Goal: Task Accomplishment & Management: Manage account settings

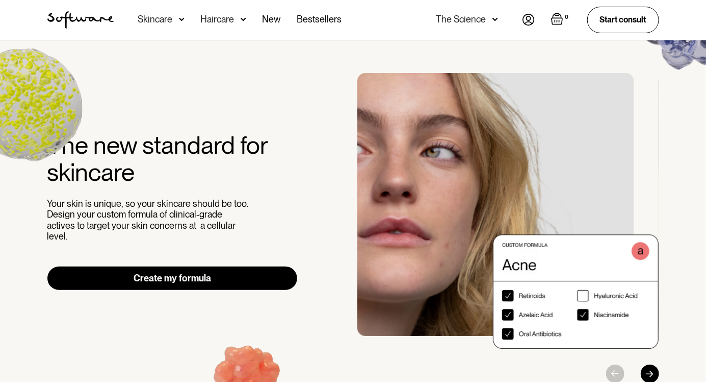
click at [525, 18] on img at bounding box center [529, 20] width 12 height 12
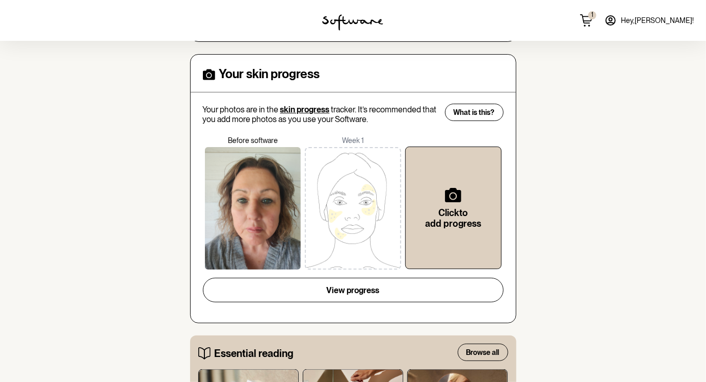
scroll to position [345, 0]
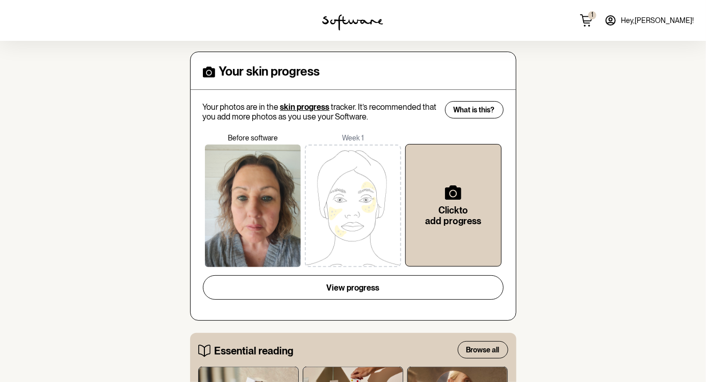
click at [147, 336] on div "home treatment discover support Welcome Dianne Skin Your skin treatment plan Tr…" at bounding box center [353, 315] width 706 height 1238
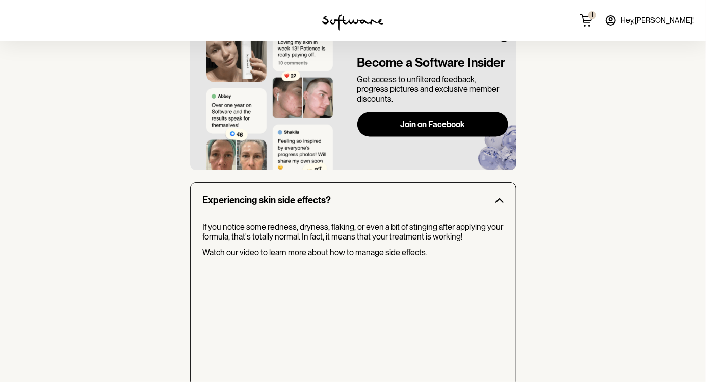
scroll to position [854, 0]
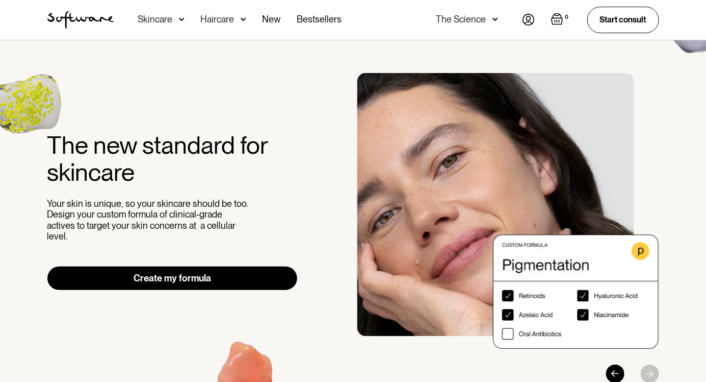
click at [524, 20] on img at bounding box center [529, 20] width 12 height 12
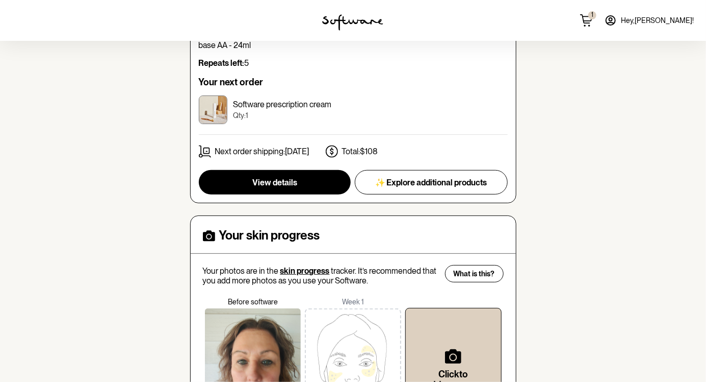
scroll to position [182, 0]
click at [315, 362] on img at bounding box center [353, 369] width 96 height 122
click at [314, 351] on img at bounding box center [353, 369] width 96 height 122
click at [317, 339] on img at bounding box center [353, 369] width 96 height 122
click at [320, 330] on img at bounding box center [353, 369] width 96 height 122
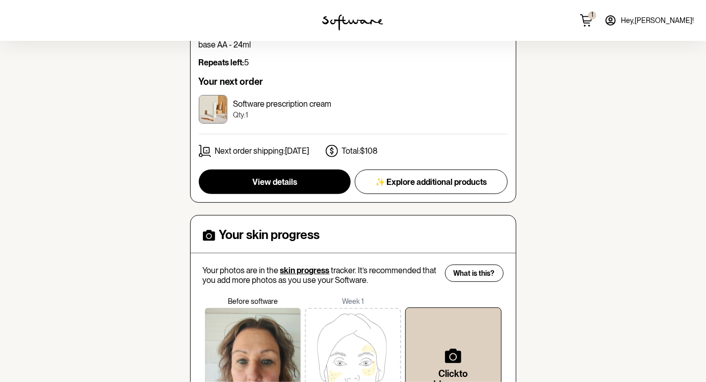
click at [316, 318] on img at bounding box center [353, 369] width 96 height 122
click at [317, 308] on img at bounding box center [353, 369] width 96 height 122
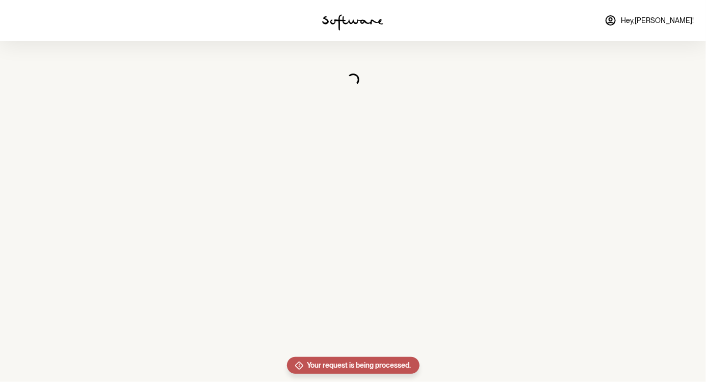
click at [319, 275] on section "Loading..." at bounding box center [353, 191] width 706 height 382
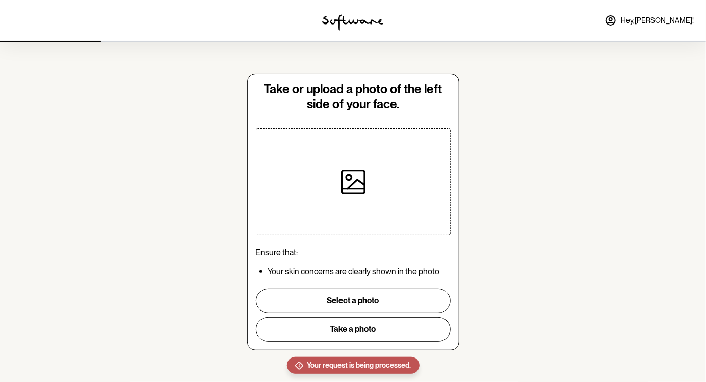
click at [78, 328] on section "Take or upload a photo of the left side of your face. Ensure that: Your skin co…" at bounding box center [353, 191] width 706 height 383
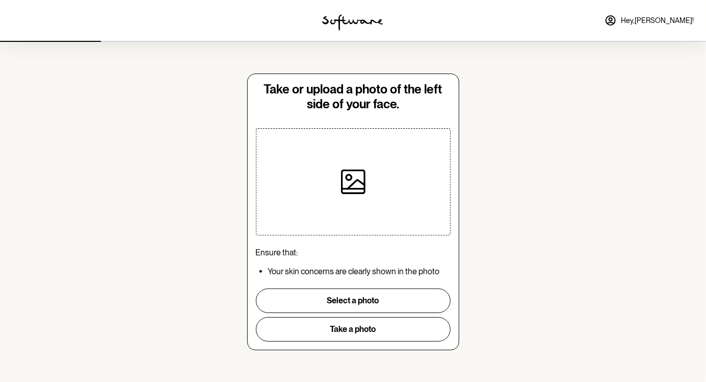
click at [1, 20] on div at bounding box center [118, 20] width 236 height 41
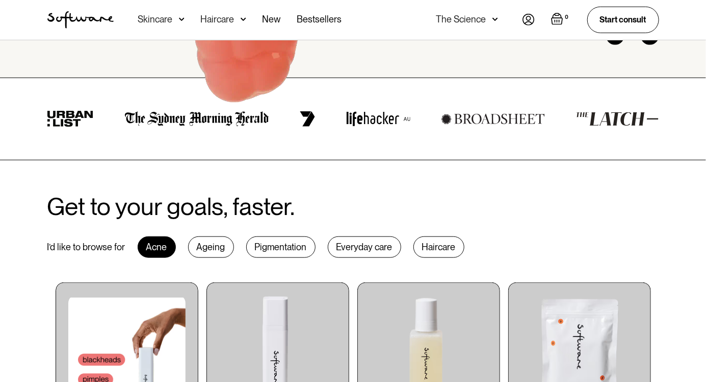
scroll to position [384, 0]
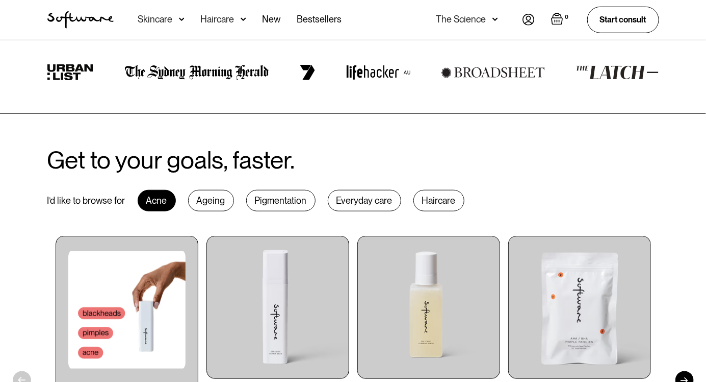
click at [35, 326] on div "Get to your goals, faster. I’d like to browse for Acne Ageing Pigmentation Ever…" at bounding box center [353, 335] width 637 height 378
click at [35, 326] on div "Get to your goals, faster. I’d like to browse for Acne Ageing Pigmentation Ever…" at bounding box center [353, 336] width 706 height 444
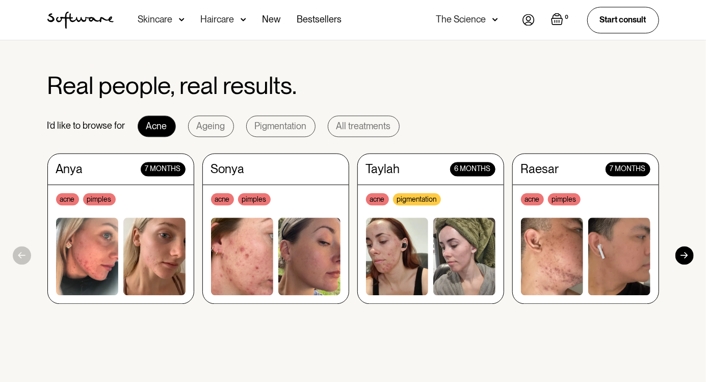
scroll to position [908, 0]
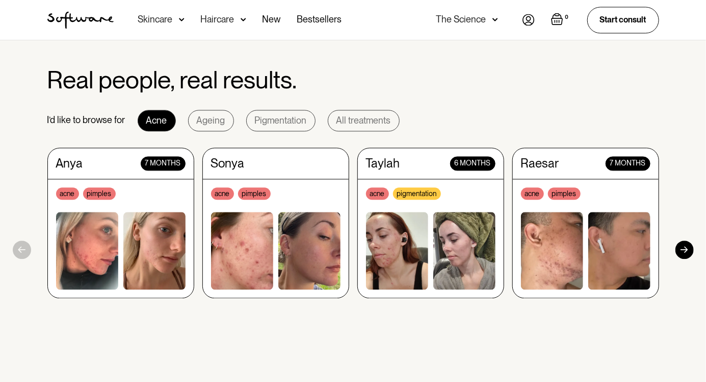
click at [372, 342] on div "Anya 7 months acne pimples [PERSON_NAME] acne pimples Taylah 6 months acne pigm…" at bounding box center [353, 249] width 612 height 204
click at [205, 120] on div "Ageing" at bounding box center [211, 120] width 29 height 10
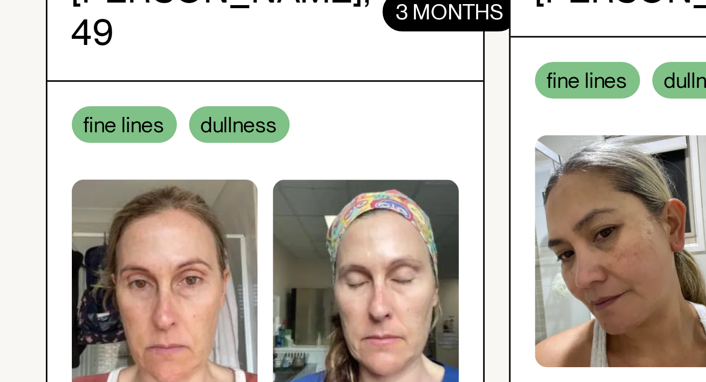
scroll to position [906, 0]
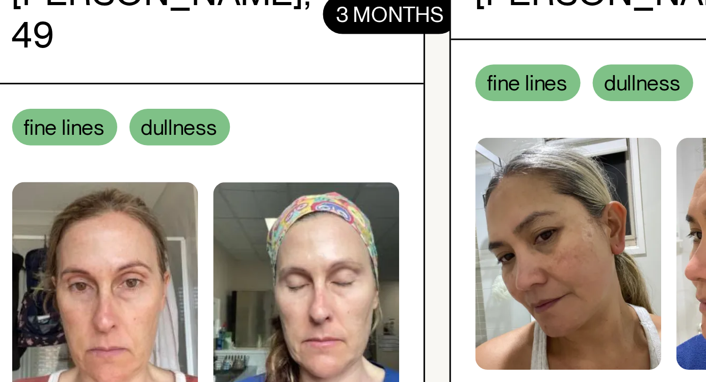
click at [141, 254] on img at bounding box center [154, 267] width 62 height 77
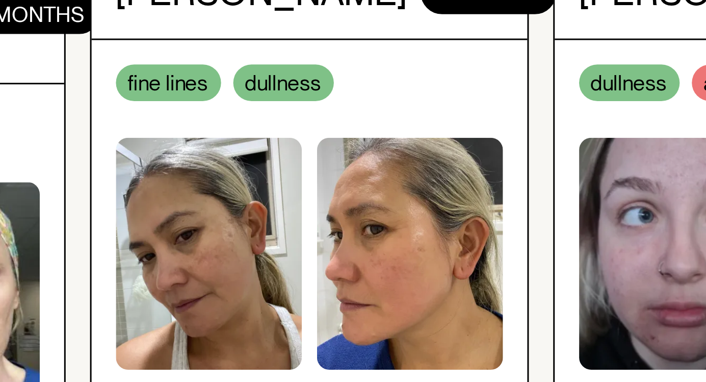
click at [297, 261] on img at bounding box center [310, 252] width 62 height 77
click at [293, 262] on img at bounding box center [310, 252] width 62 height 77
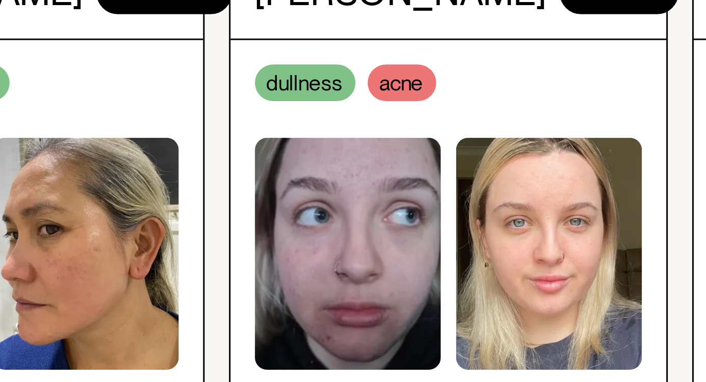
click at [394, 264] on img at bounding box center [397, 252] width 62 height 77
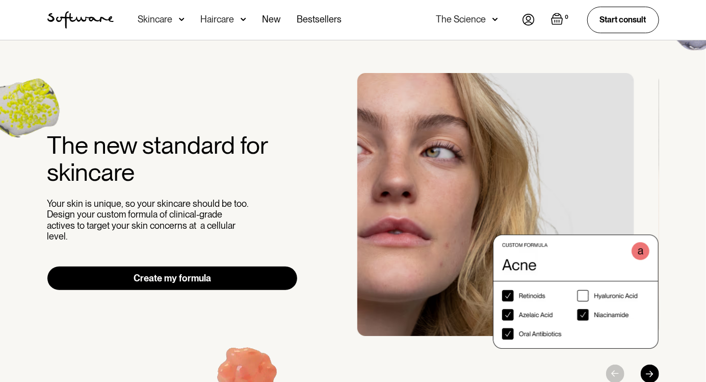
click at [525, 20] on img at bounding box center [529, 20] width 12 height 12
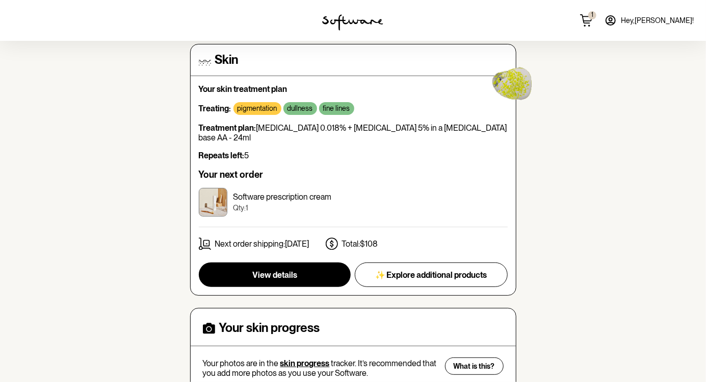
scroll to position [93, 0]
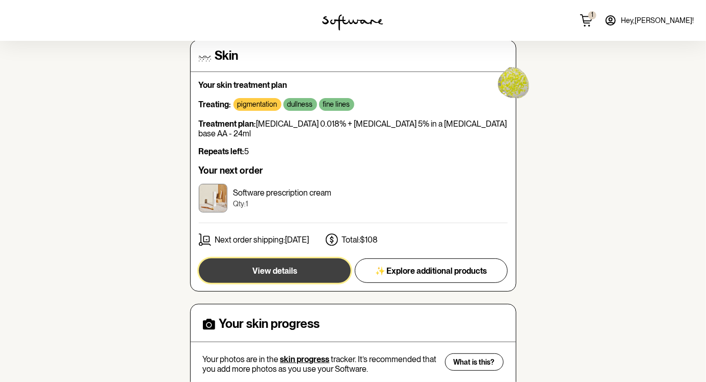
click at [233, 261] on button "View details" at bounding box center [275, 270] width 152 height 24
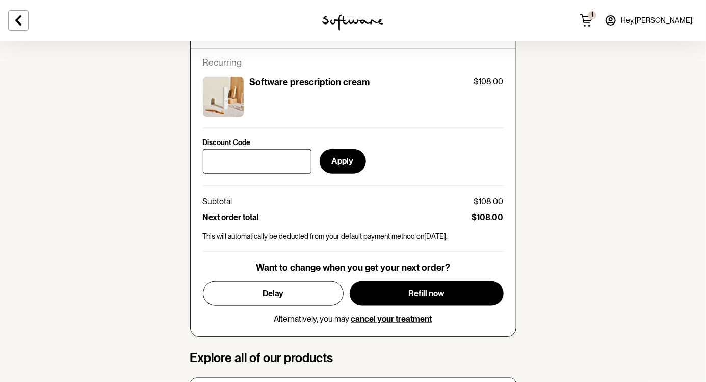
scroll to position [440, 0]
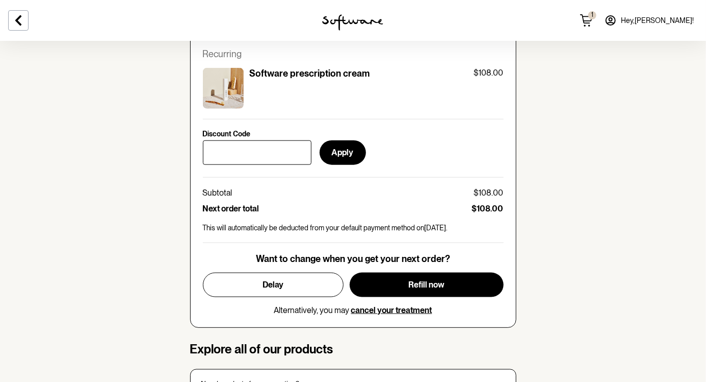
click at [151, 302] on section "skin Your personalised skin treatment Treating: pigmentation dullness fine line…" at bounding box center [353, 329] width 706 height 1455
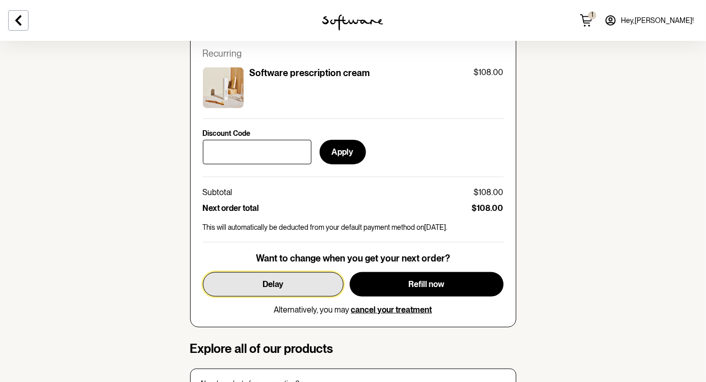
click at [252, 283] on button "Delay" at bounding box center [273, 284] width 141 height 24
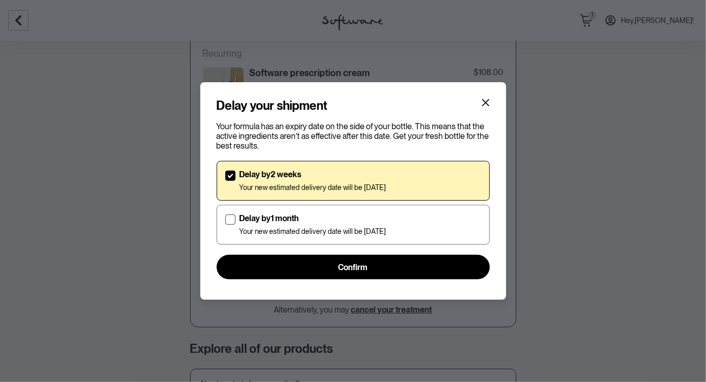
click at [232, 224] on span at bounding box center [230, 219] width 10 height 10
click at [225, 225] on input "Delay by 1 month Your new estimated delivery date will be 8th Nov 2025" at bounding box center [225, 224] width 1 height 1
checkbox input "true"
checkbox input "false"
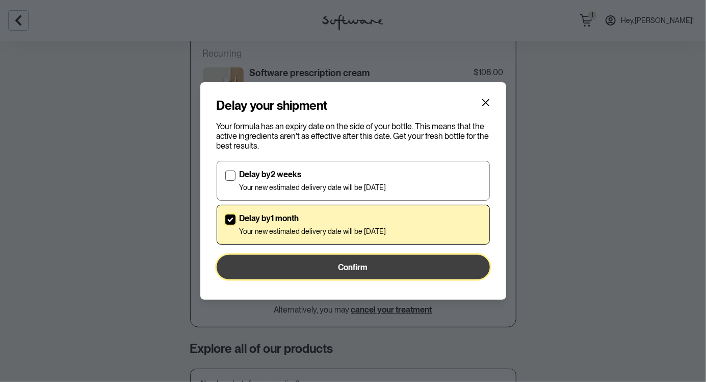
click at [283, 279] on button "Confirm" at bounding box center [353, 267] width 273 height 24
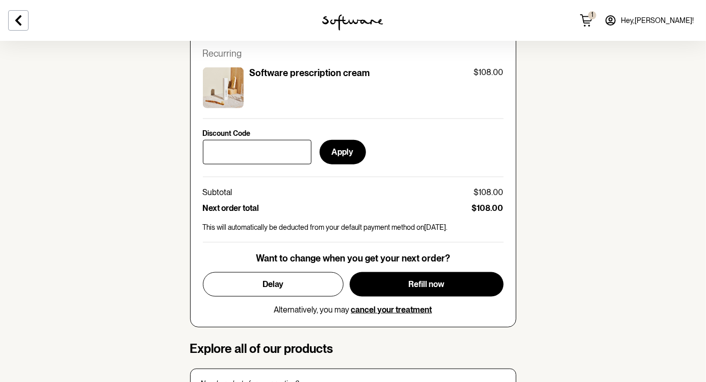
click at [125, 349] on section "skin Your personalised skin treatment Treating: pigmentation dullness fine line…" at bounding box center [353, 328] width 706 height 1455
click at [128, 342] on section "skin Your personalised skin treatment Treating: pigmentation dullness fine line…" at bounding box center [353, 328] width 706 height 1455
click at [129, 331] on section "skin Your personalised skin treatment Treating: pigmentation dullness fine line…" at bounding box center [353, 328] width 706 height 1455
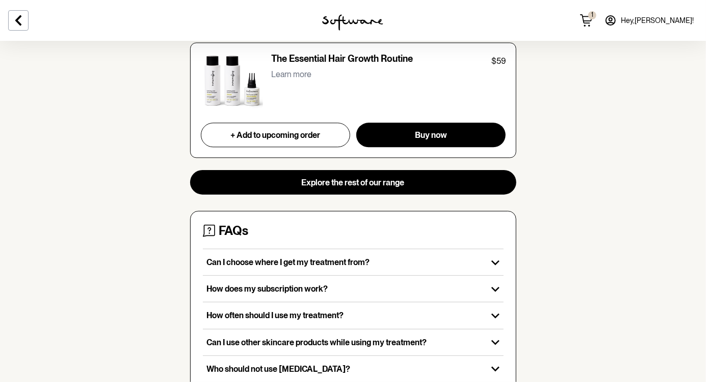
scroll to position [1097, 0]
